Goal: Task Accomplishment & Management: Manage account settings

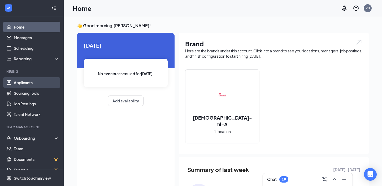
click at [29, 84] on link "Applicants" at bounding box center [36, 82] width 45 height 11
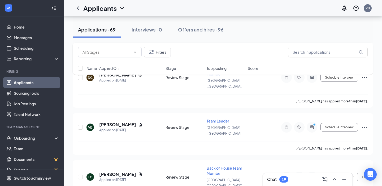
scroll to position [620, 0]
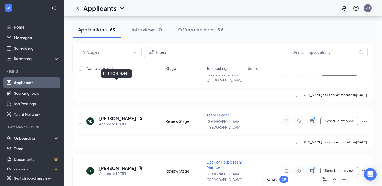
click at [120, 166] on h5 "[PERSON_NAME]" at bounding box center [117, 169] width 37 height 6
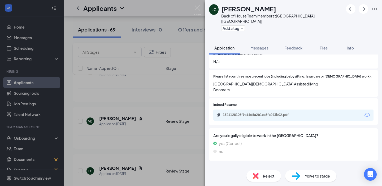
scroll to position [157, 0]
click at [294, 109] on div "1521128103f9c14d5a2b1ec3fc293b02.pdf" at bounding box center [293, 114] width 160 height 11
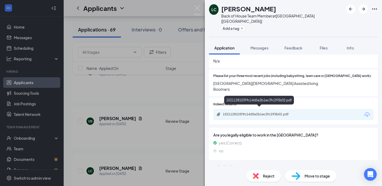
click at [293, 112] on div "1521128103f9c14d5a2b1ec3fc293b02.pdf" at bounding box center [260, 114] width 74 height 4
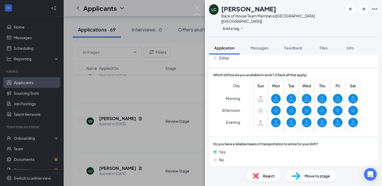
scroll to position [321, 0]
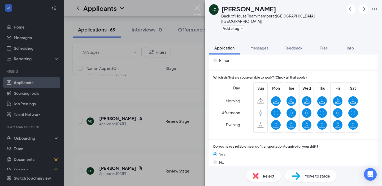
click at [197, 7] on img at bounding box center [197, 10] width 7 height 10
